Goal: Task Accomplishment & Management: Manage account settings

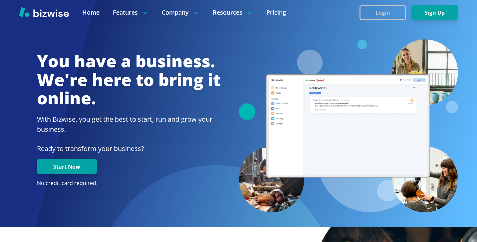
click at [395, 7] on button "Login" at bounding box center [382, 12] width 47 height 15
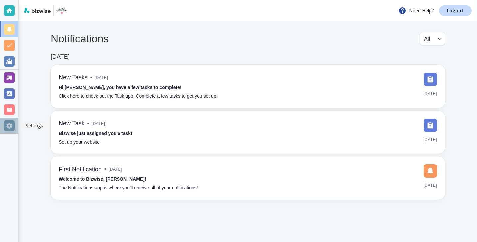
click at [11, 123] on div at bounding box center [9, 125] width 11 height 11
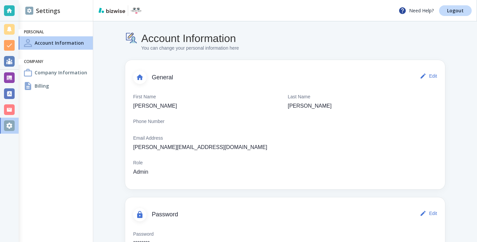
click at [80, 88] on div "Billing" at bounding box center [56, 85] width 74 height 13
